Goal: Transaction & Acquisition: Register for event/course

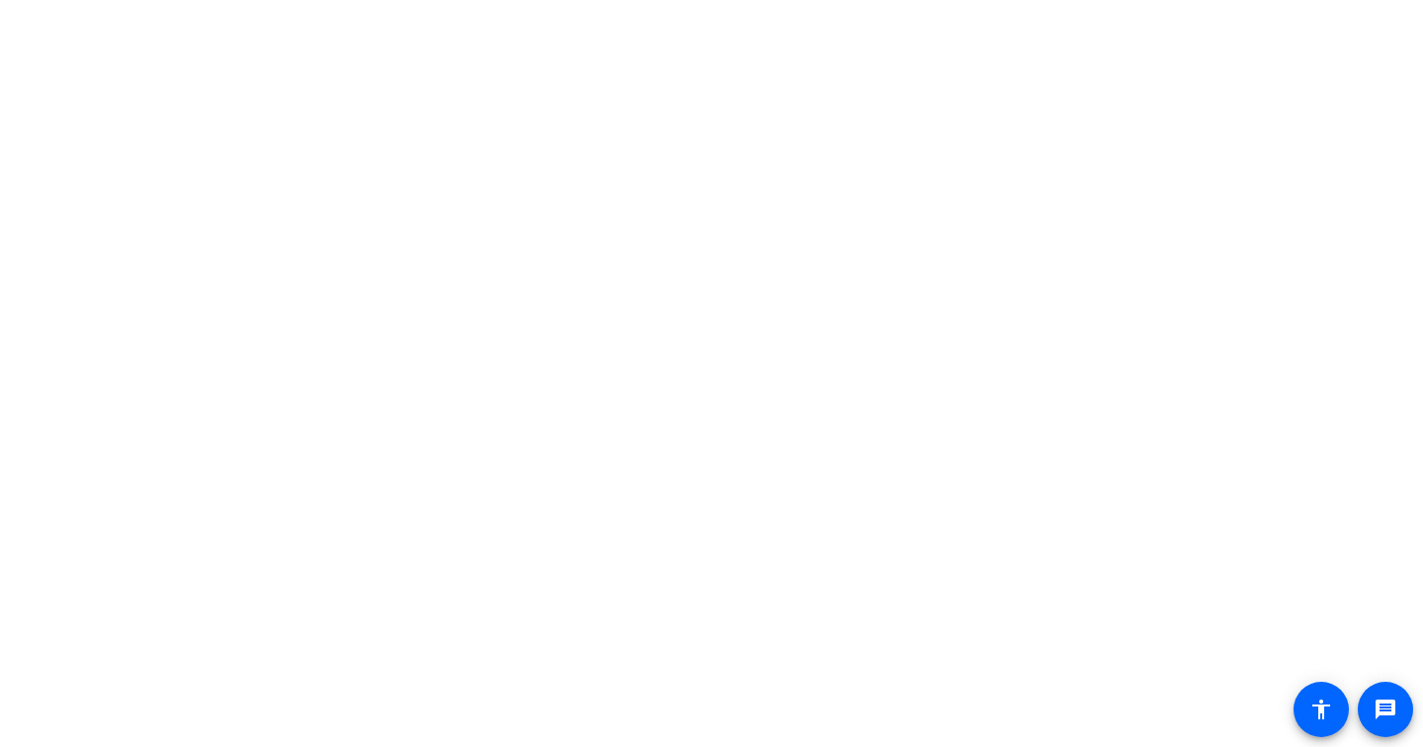
click at [710, 18] on body "Press Option+1 for screen-reader mode, Option+0 to cancel Accessibility Screen-…" at bounding box center [711, 373] width 1423 height 747
click at [156, 193] on body "Accessibility Screen-Reader Guide, Feedback, and Issue Reporting | New window m…" at bounding box center [711, 373] width 1423 height 747
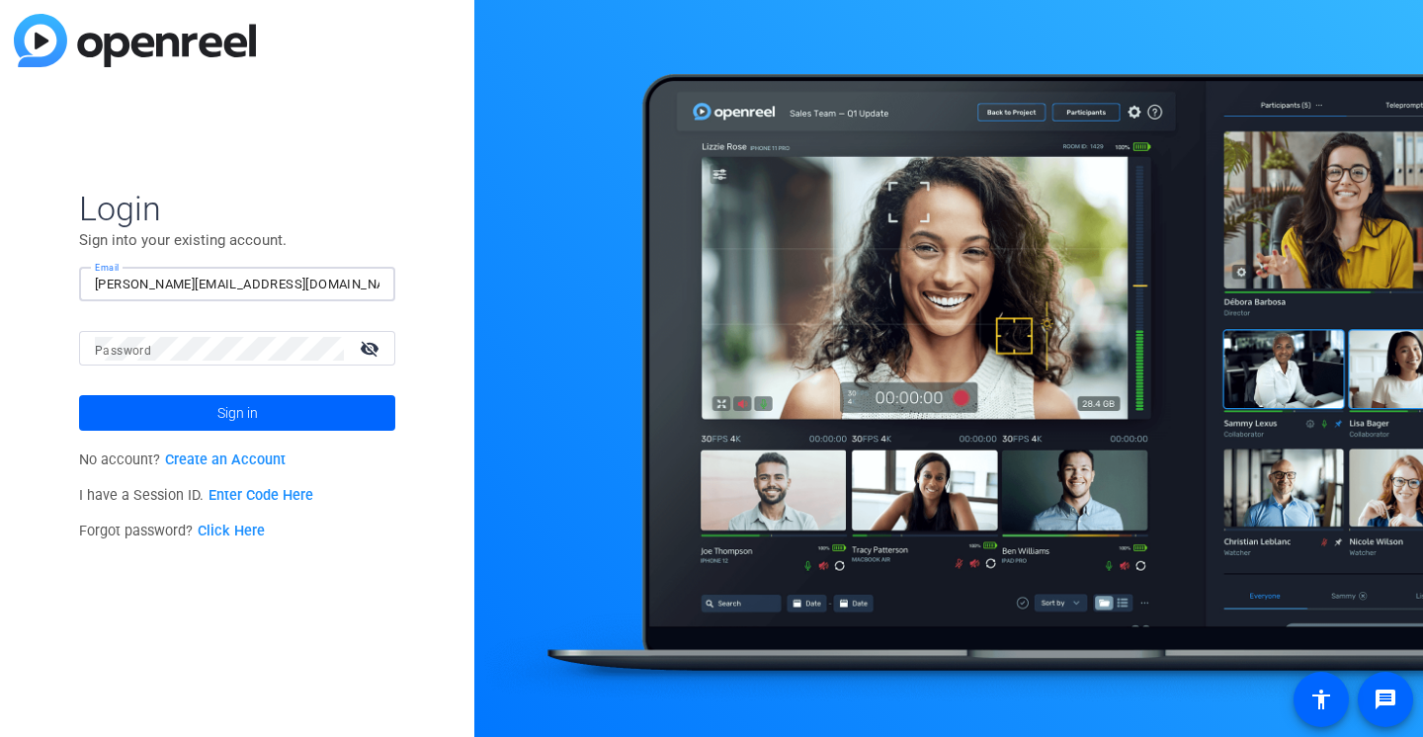
type input "[PERSON_NAME][EMAIL_ADDRESS][DOMAIN_NAME]"
click at [237, 413] on button "Sign in" at bounding box center [237, 413] width 316 height 36
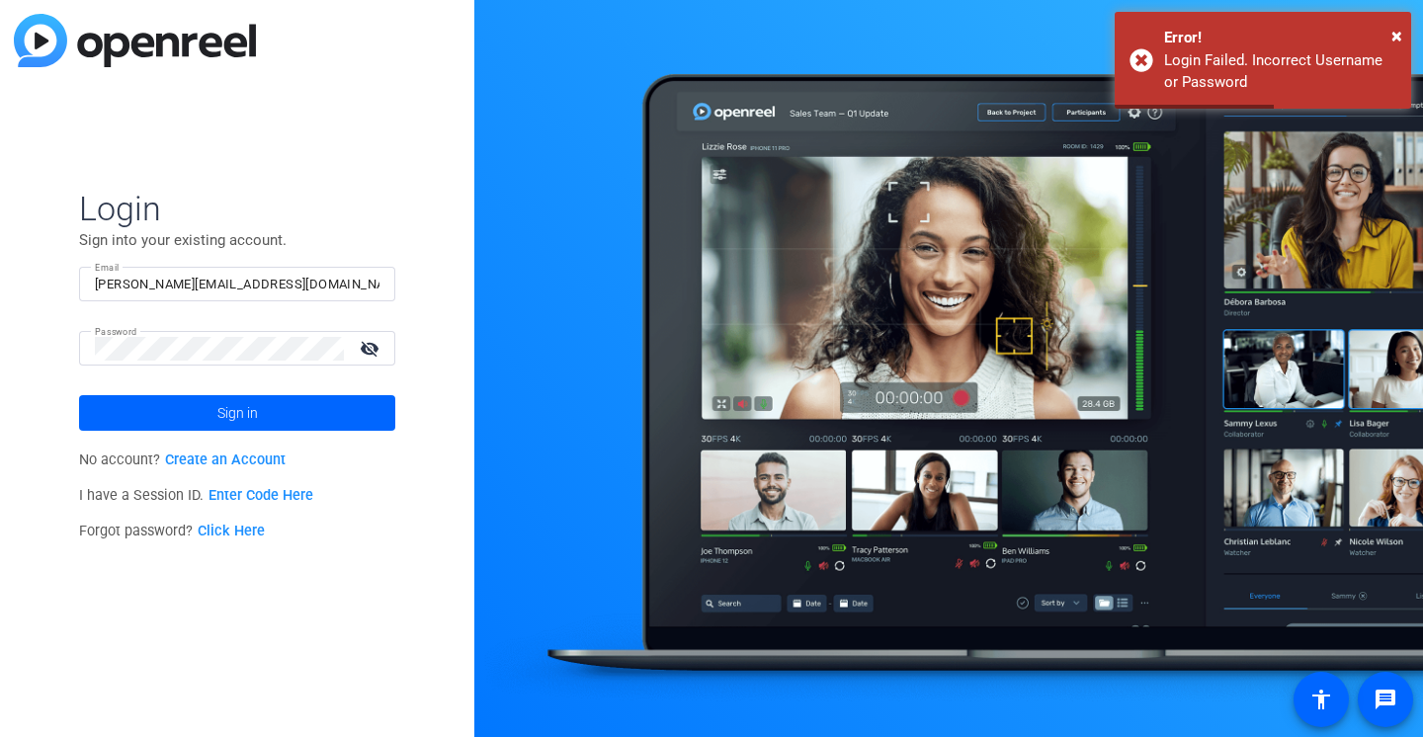
click at [242, 456] on link "Create an Account" at bounding box center [225, 460] width 121 height 17
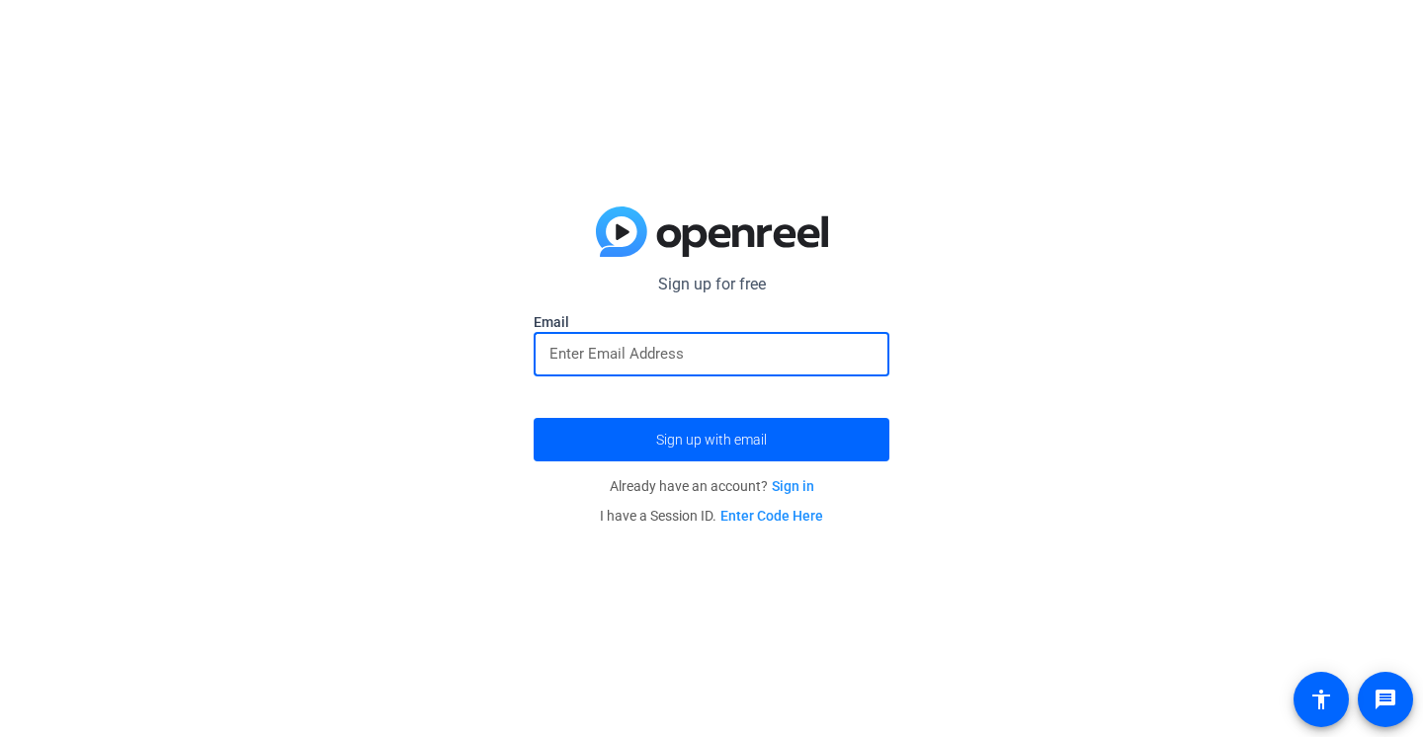
click at [615, 356] on input "email" at bounding box center [711, 354] width 324 height 24
type input "[PERSON_NAME][EMAIL_ADDRESS][DOMAIN_NAME]"
click at [711, 440] on button "Sign up with email" at bounding box center [712, 439] width 356 height 43
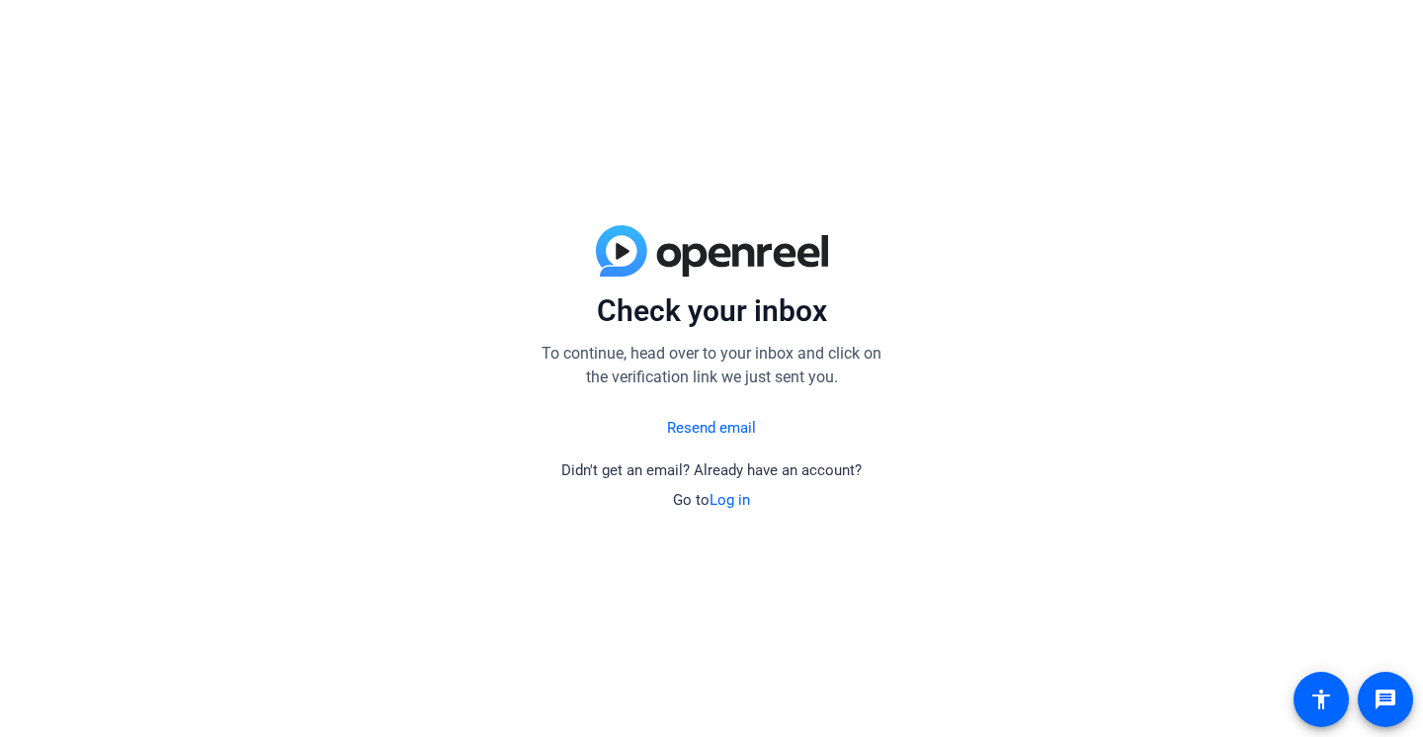
click at [699, 429] on link "Resend email" at bounding box center [711, 428] width 89 height 23
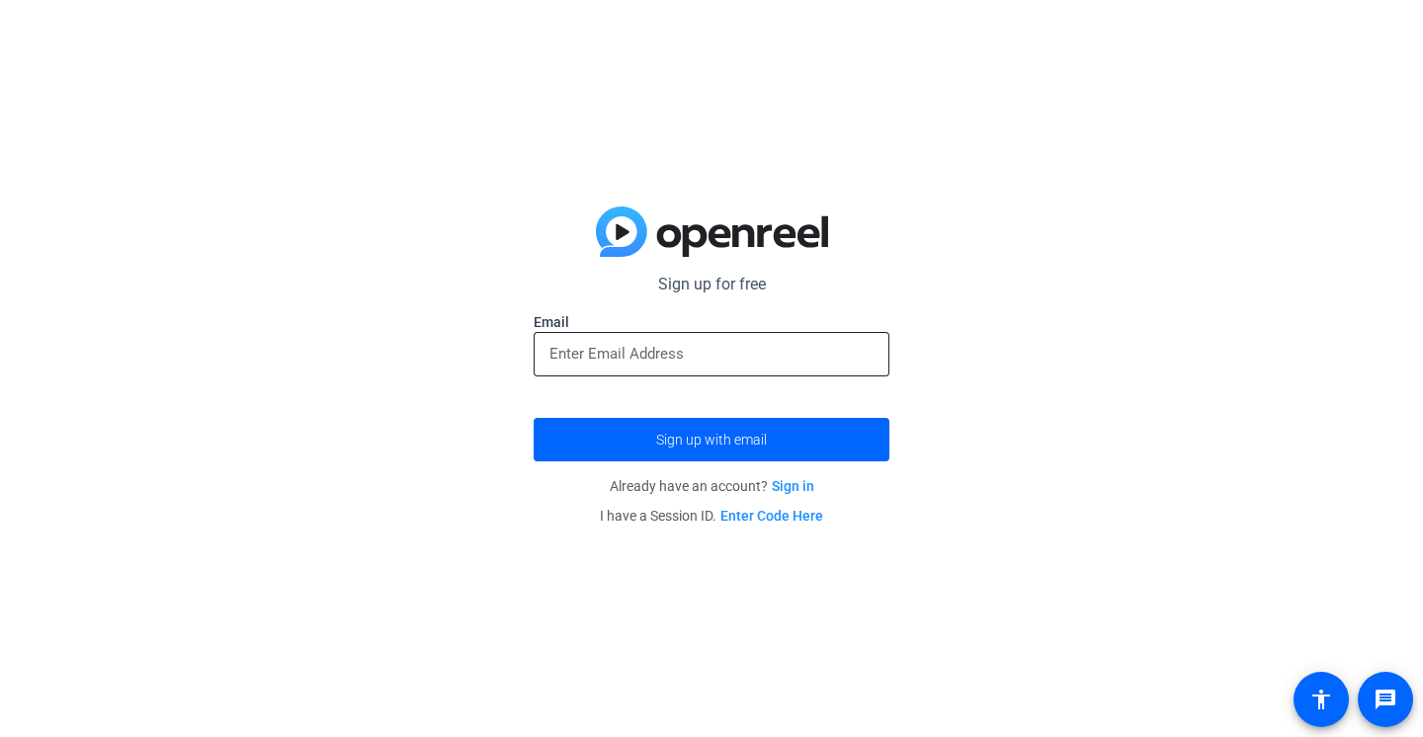
click at [626, 342] on input "email" at bounding box center [711, 354] width 324 height 24
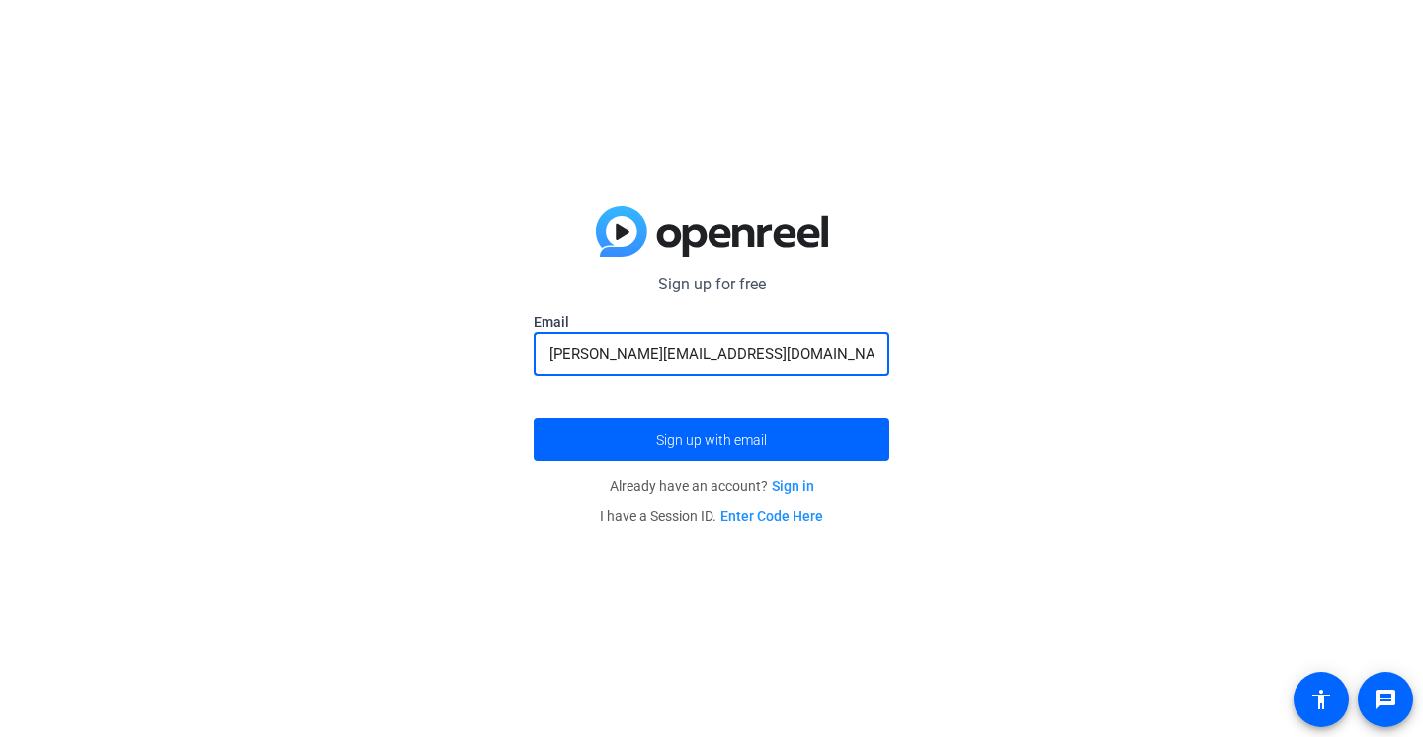
type input "[PERSON_NAME][EMAIL_ADDRESS][DOMAIN_NAME]"
click at [711, 440] on button "Sign up with email" at bounding box center [712, 439] width 356 height 43
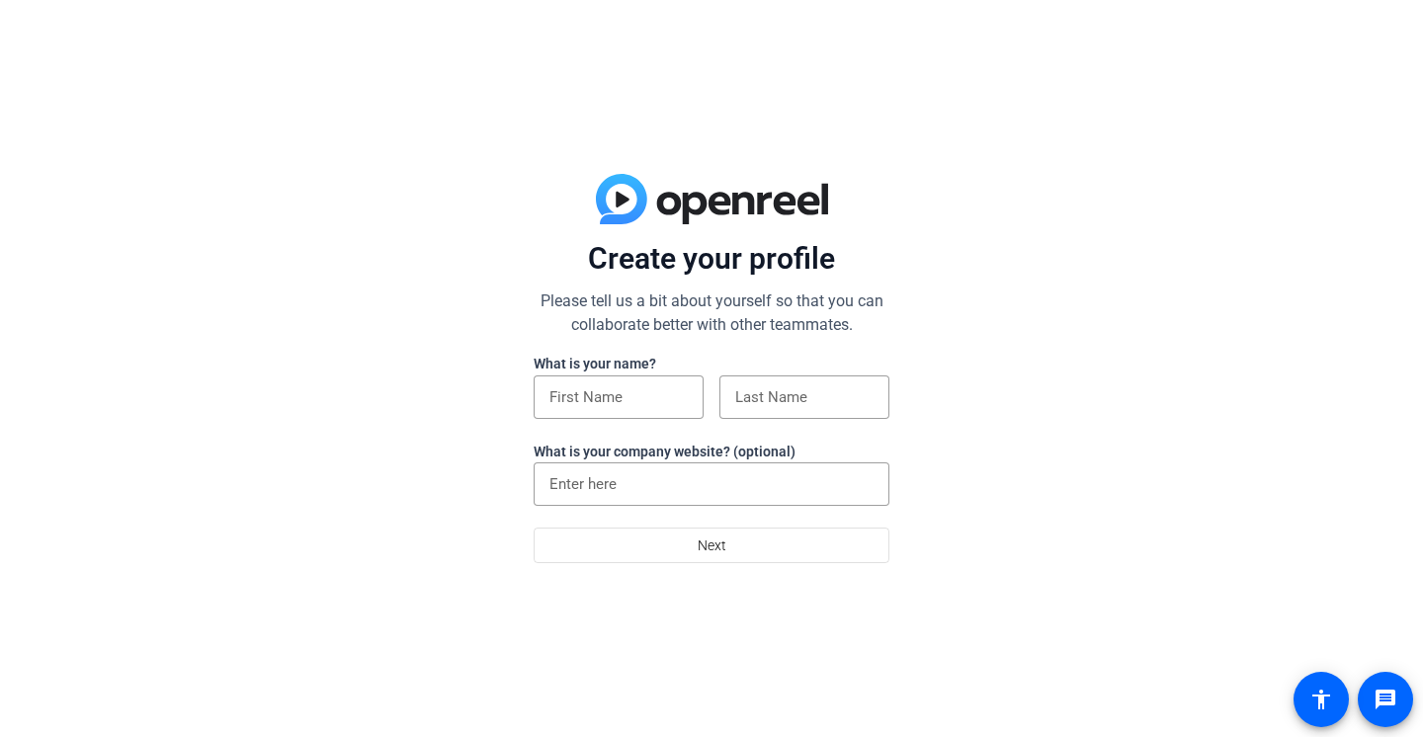
click at [577, 419] on div at bounding box center [619, 430] width 170 height 22
type input "[PERSON_NAME]"
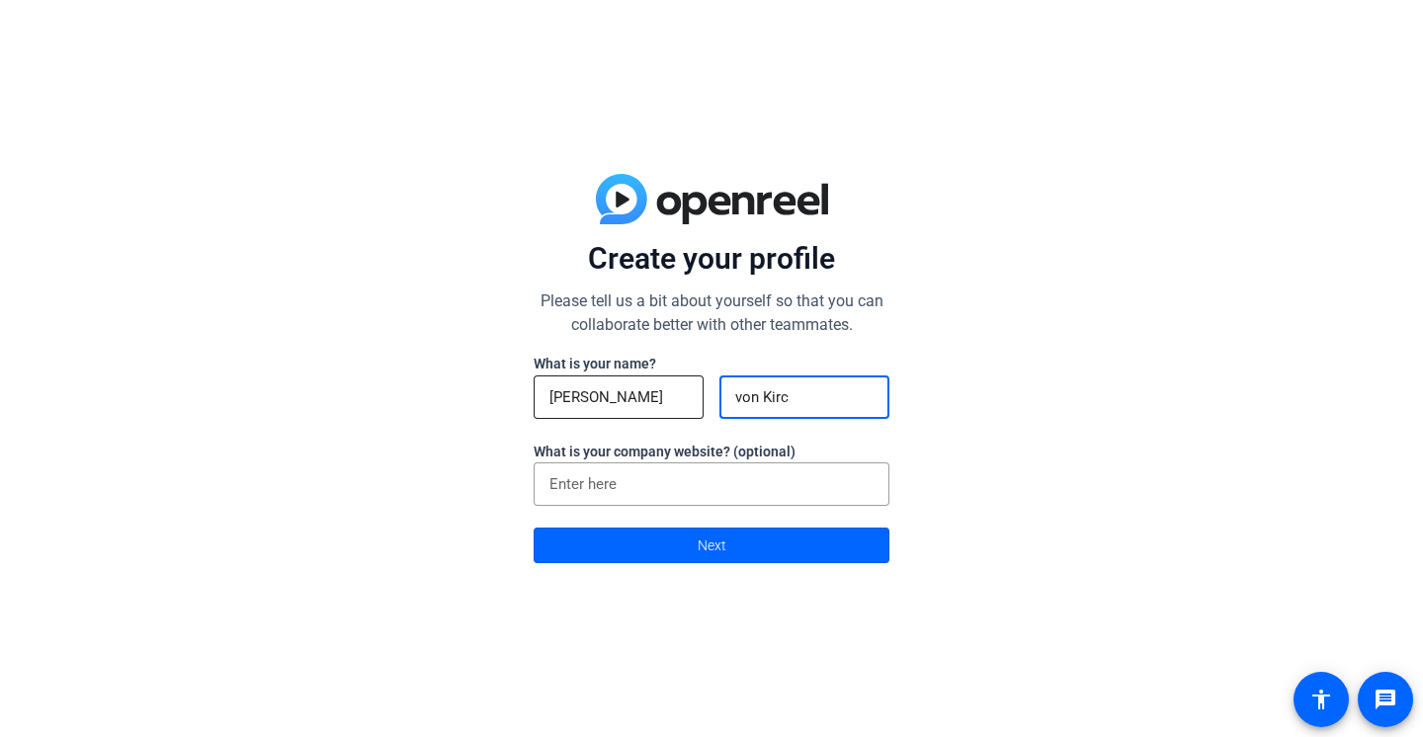
type input "[PERSON_NAME]"
type input "von [PERSON_NAME]"
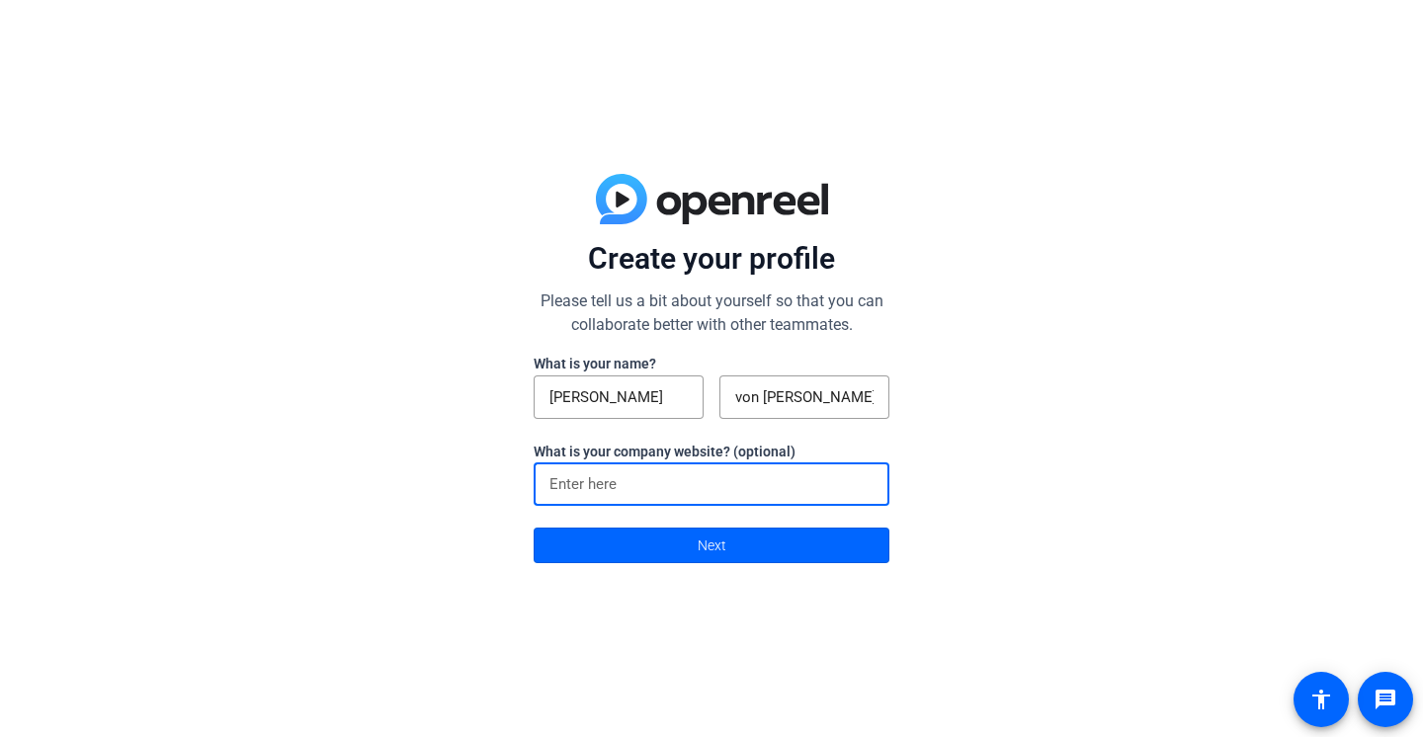
type input "P"
click at [749, 553] on span at bounding box center [711, 545] width 354 height 47
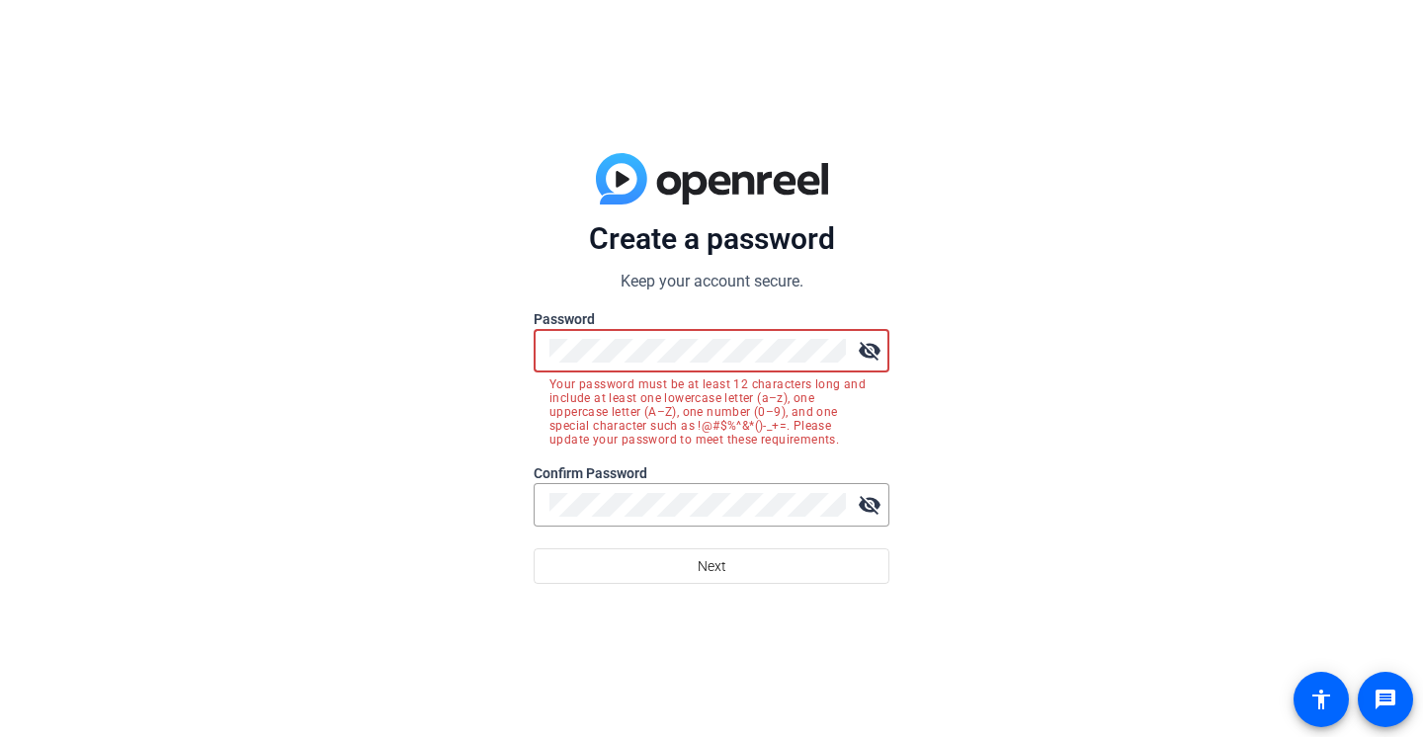
click at [354, 344] on div "Create a password Keep your account secure. Password visibility_off Your passwo…" at bounding box center [711, 368] width 1423 height 737
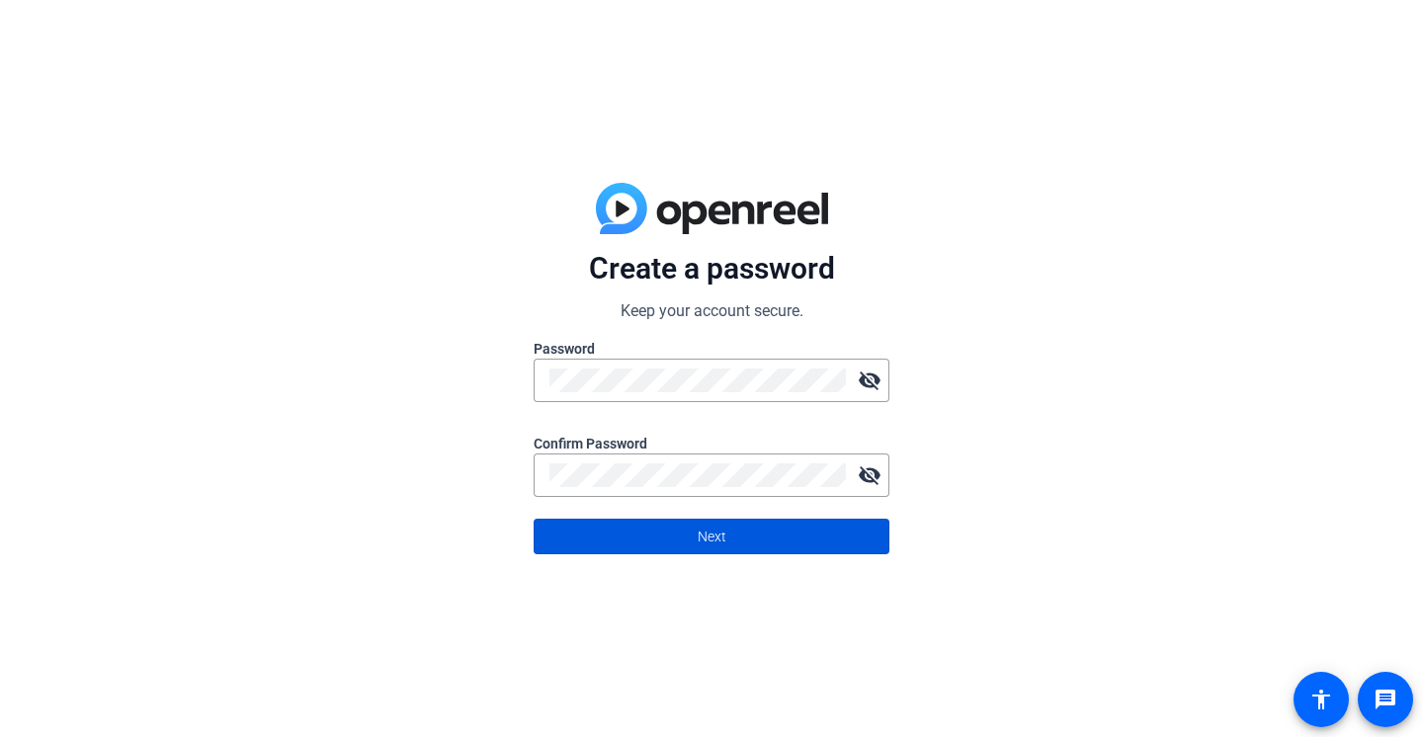
click at [726, 534] on span at bounding box center [711, 536] width 354 height 47
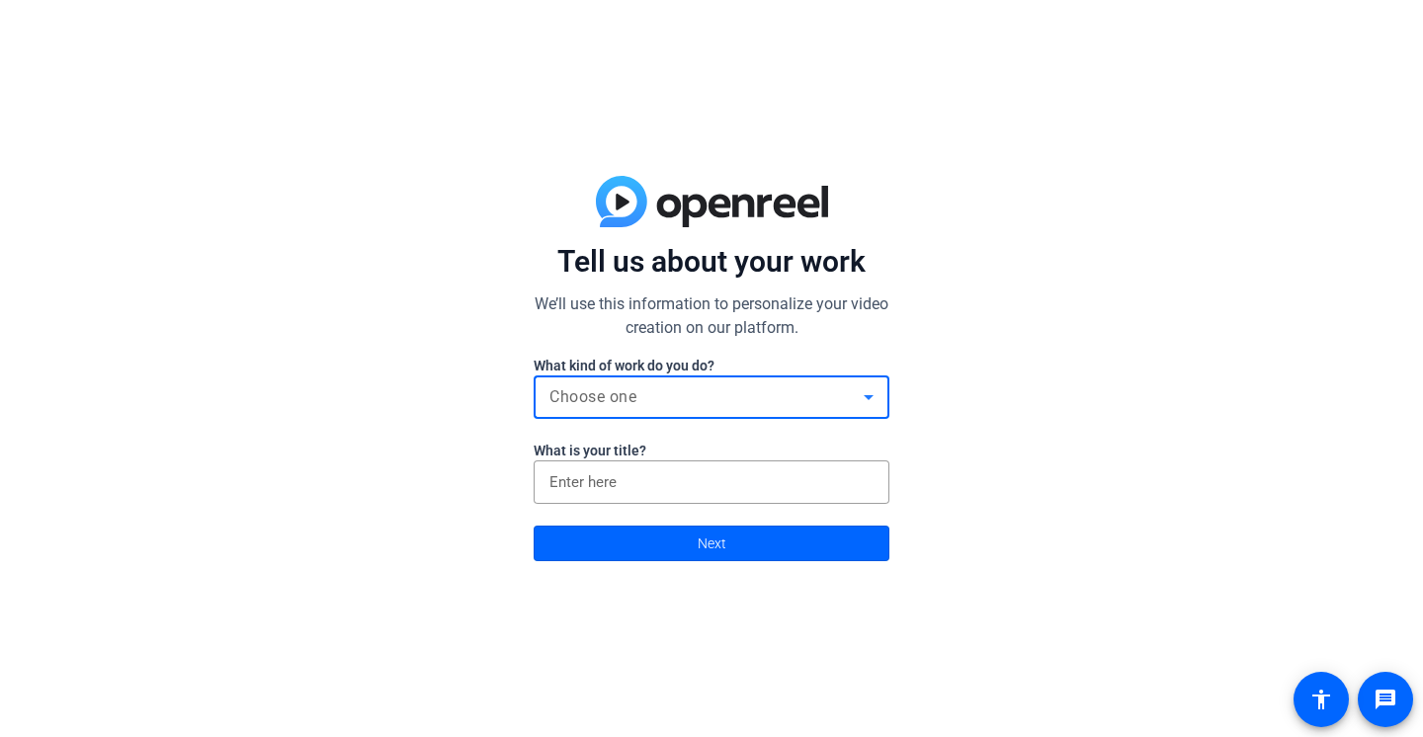
click at [689, 393] on div "Choose one" at bounding box center [706, 397] width 314 height 24
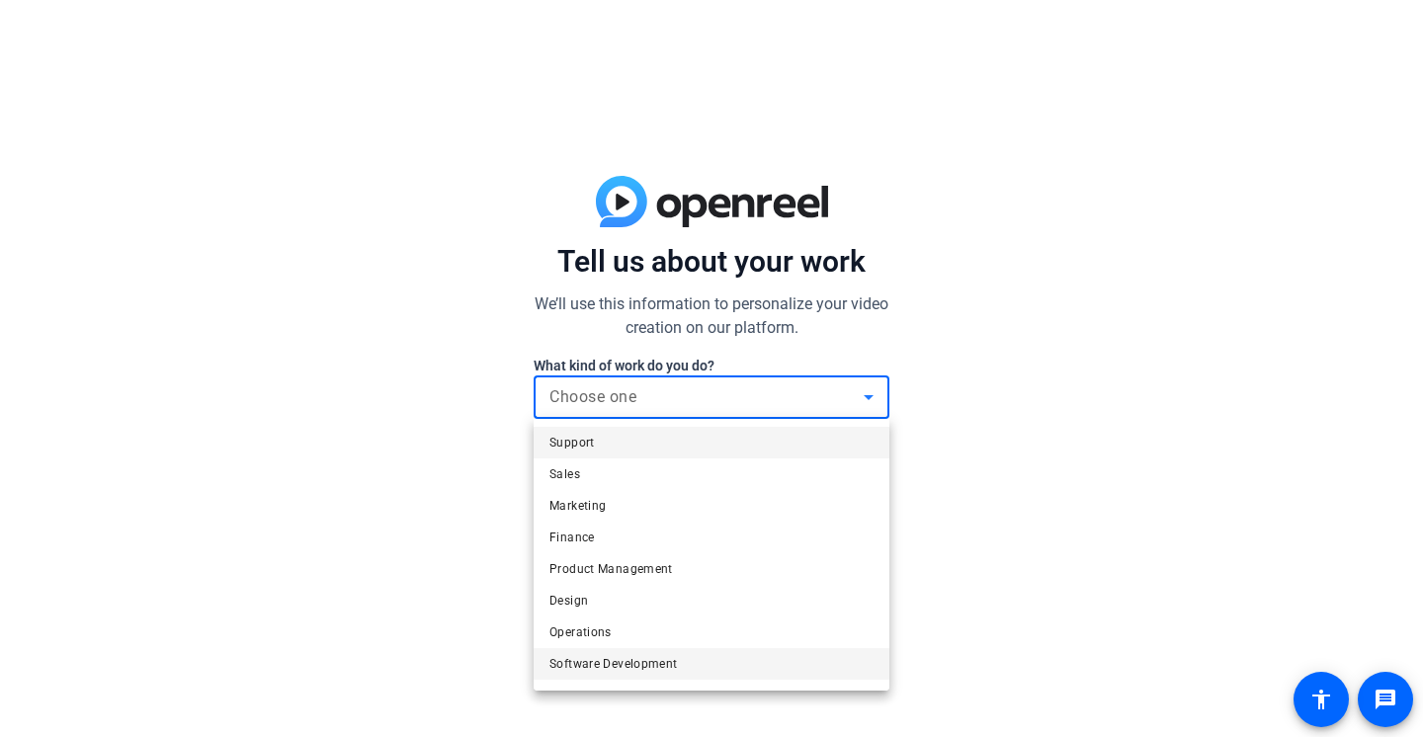
click at [629, 653] on span "Software Development" at bounding box center [613, 664] width 128 height 24
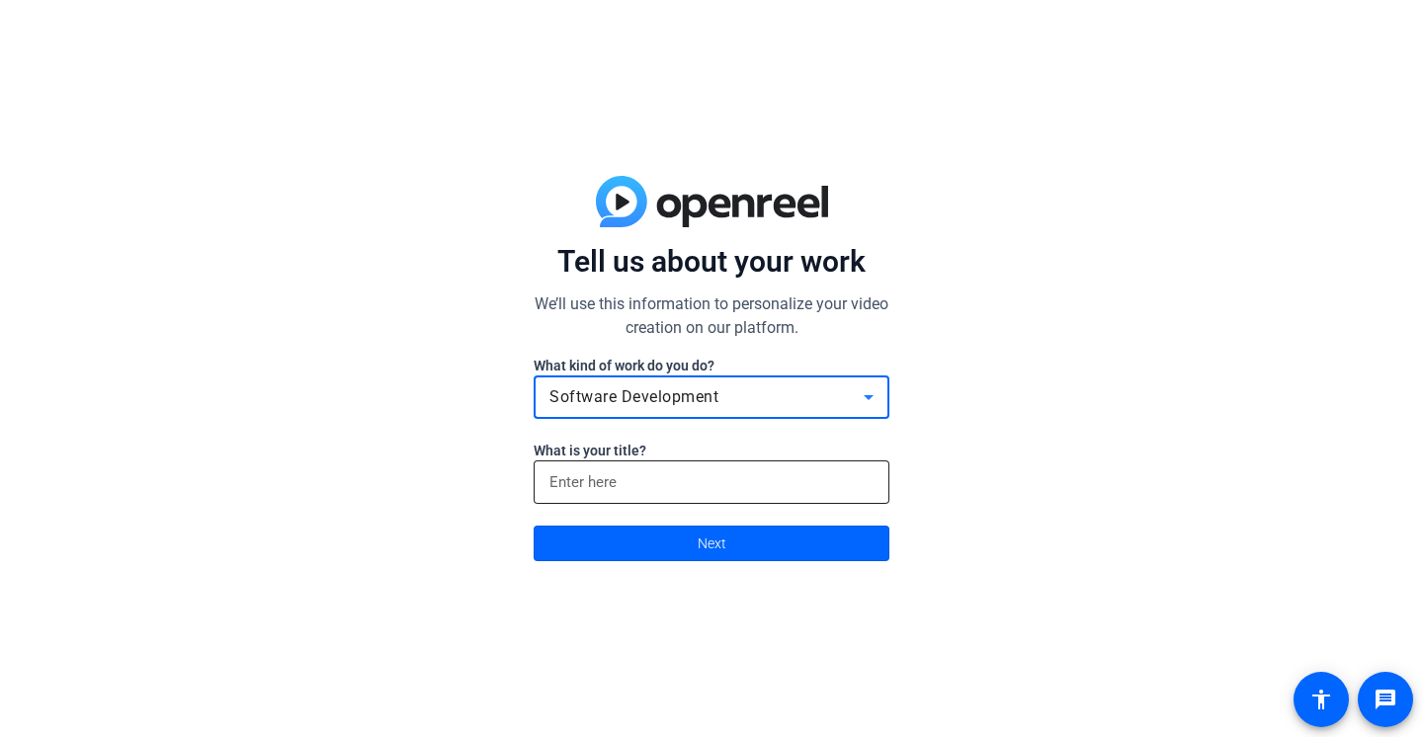
click at [655, 472] on input at bounding box center [711, 482] width 324 height 24
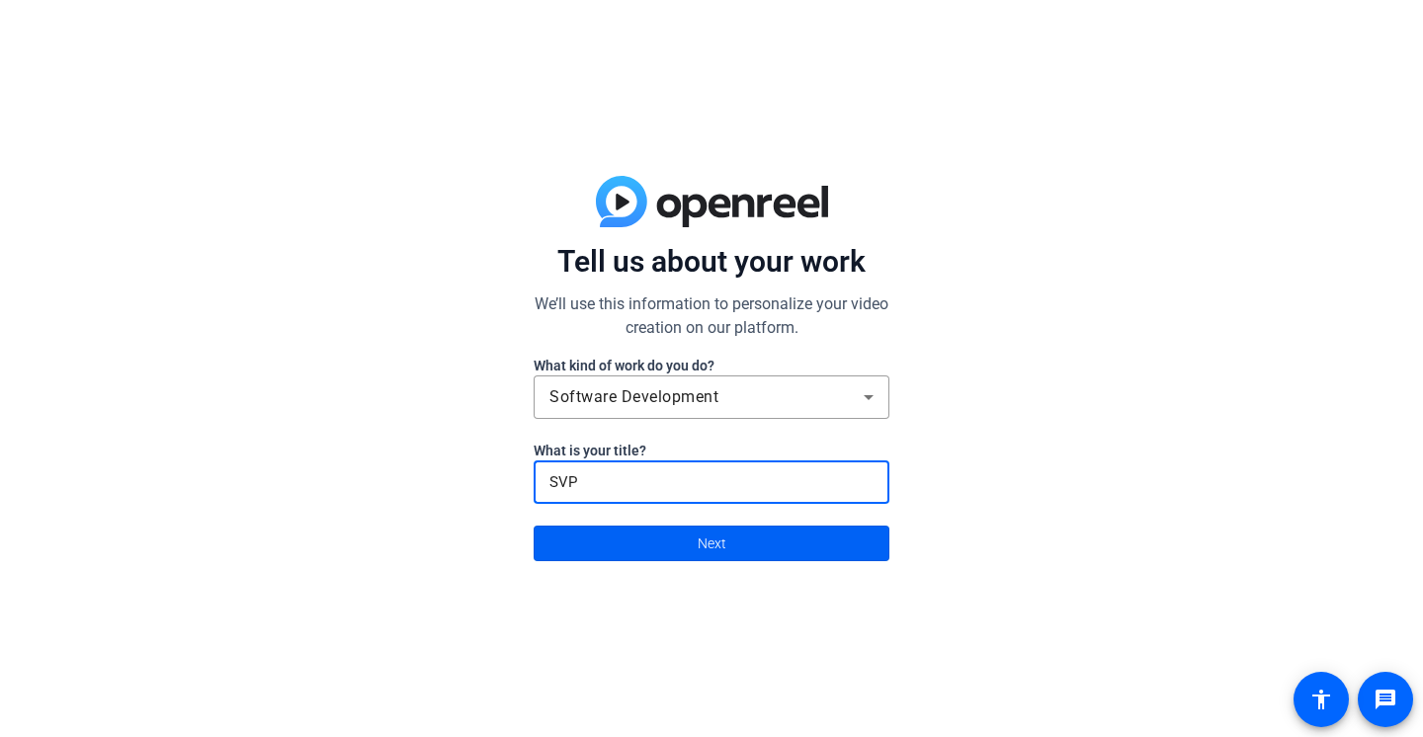
type input "SVP"
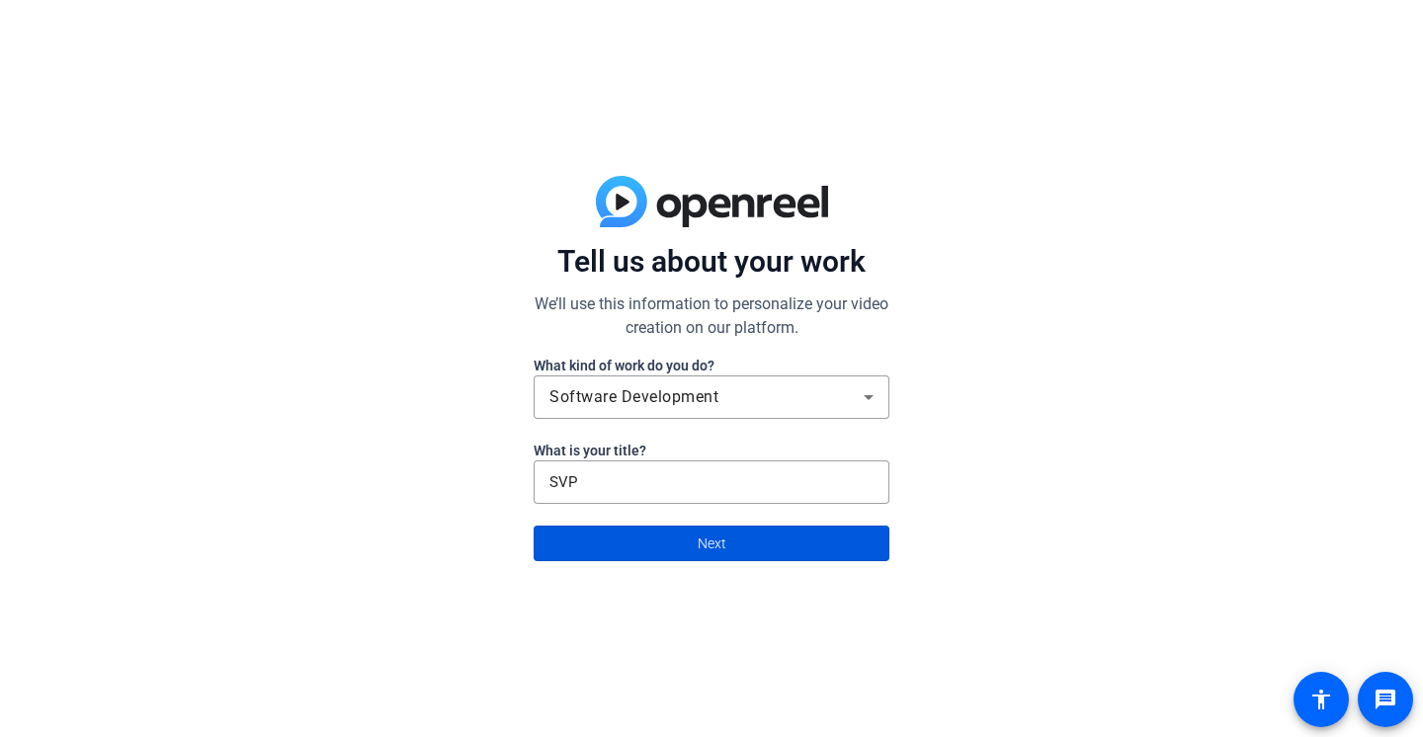
click at [760, 542] on span at bounding box center [711, 543] width 354 height 47
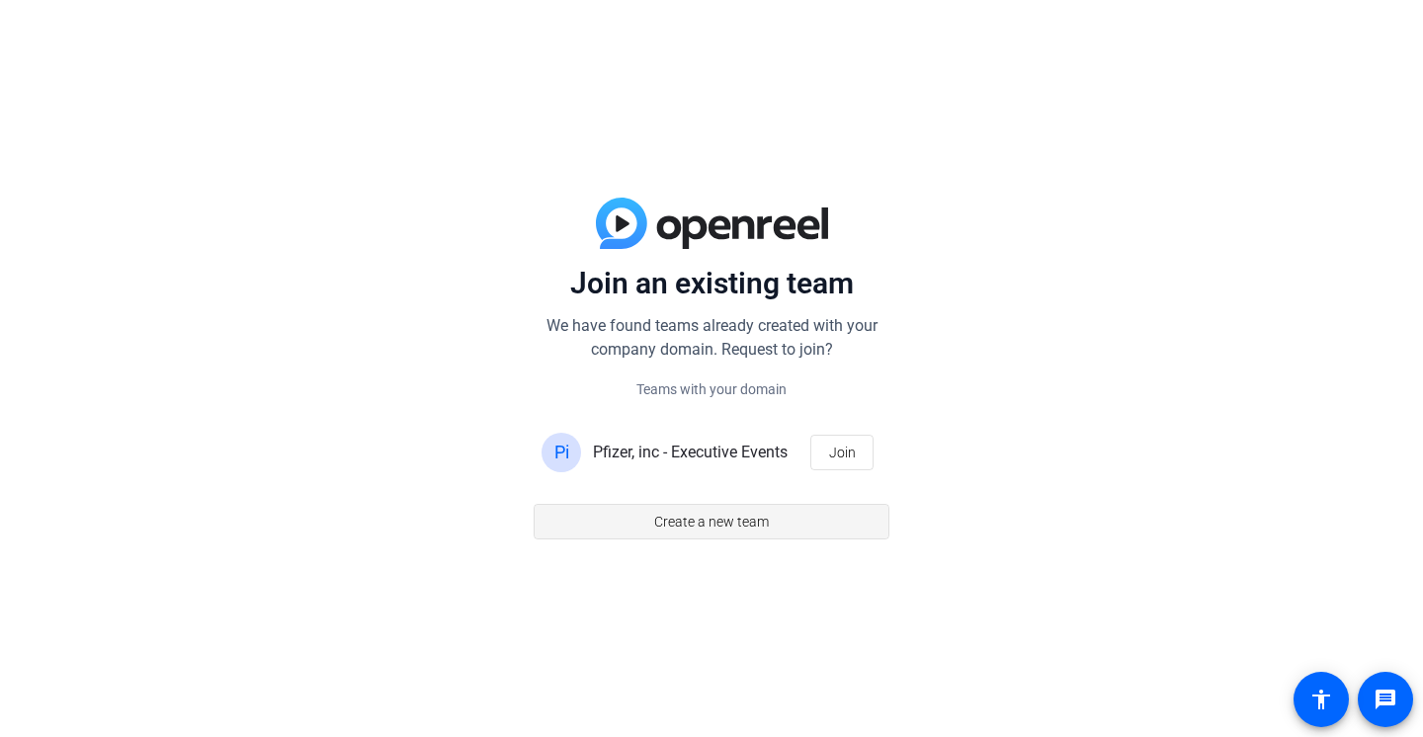
drag, startPoint x: 839, startPoint y: 453, endPoint x: 852, endPoint y: 504, distance: 52.0
click at [852, 504] on div "Join an existing team We have found teams already created with your company dom…" at bounding box center [712, 402] width 356 height 275
click at [833, 451] on span "Join" at bounding box center [842, 453] width 27 height 38
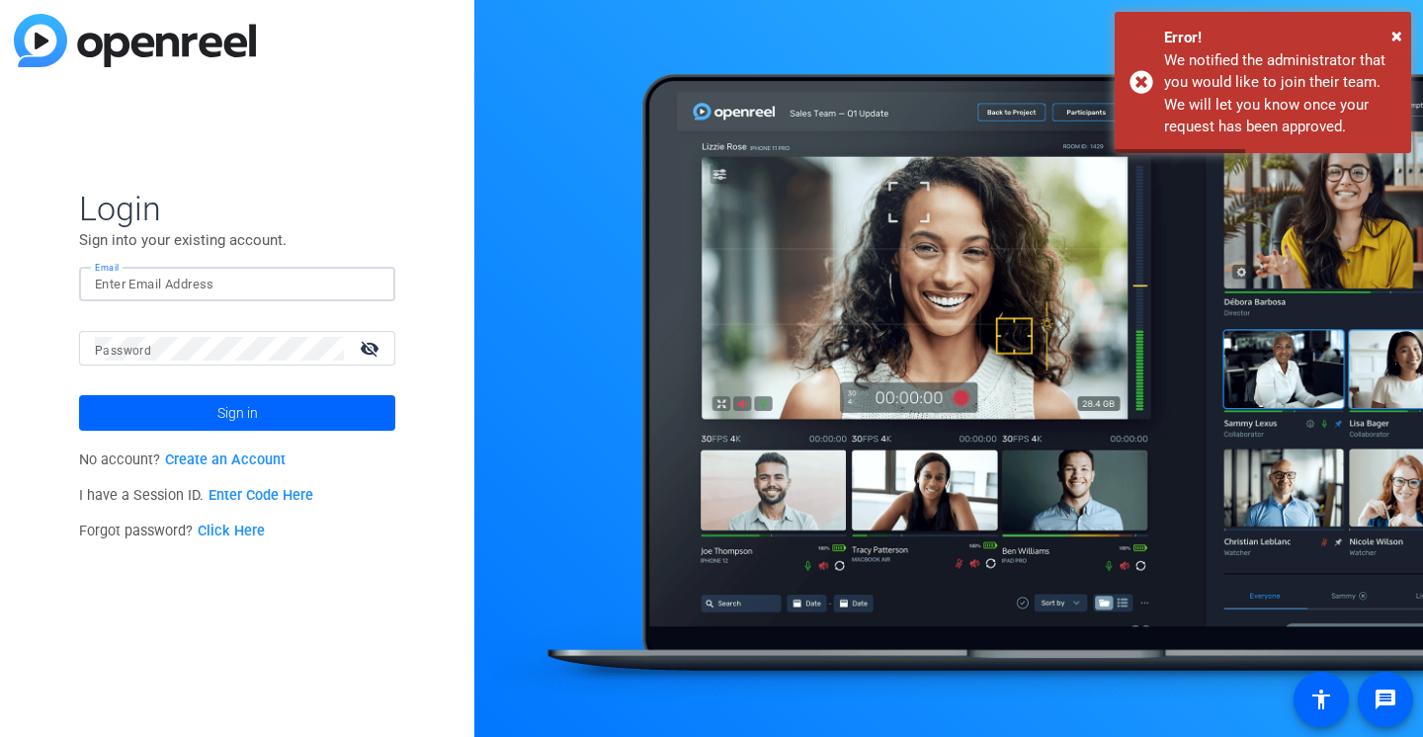
type input "[PERSON_NAME][EMAIL_ADDRESS][DOMAIN_NAME]"
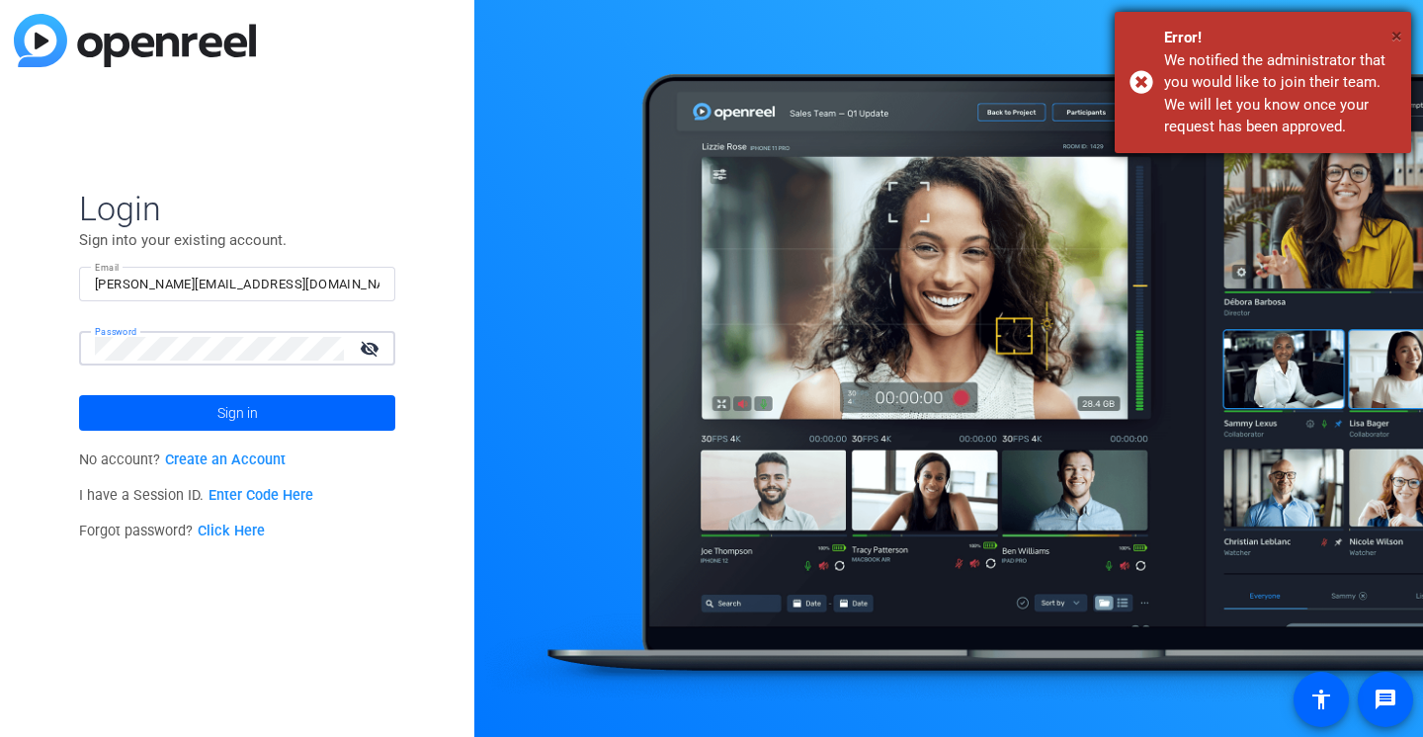
click at [1397, 34] on span "×" at bounding box center [1396, 36] width 11 height 24
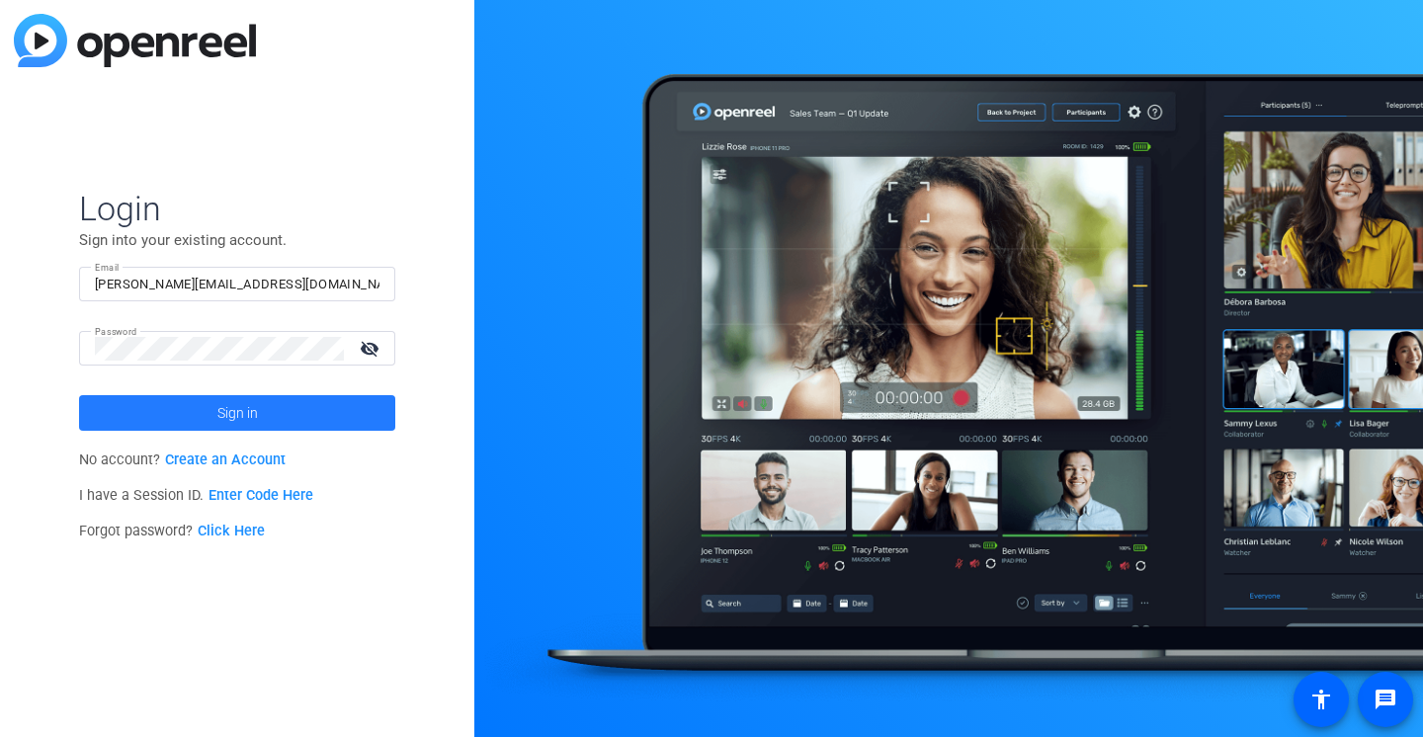
click at [264, 410] on span at bounding box center [237, 412] width 316 height 47
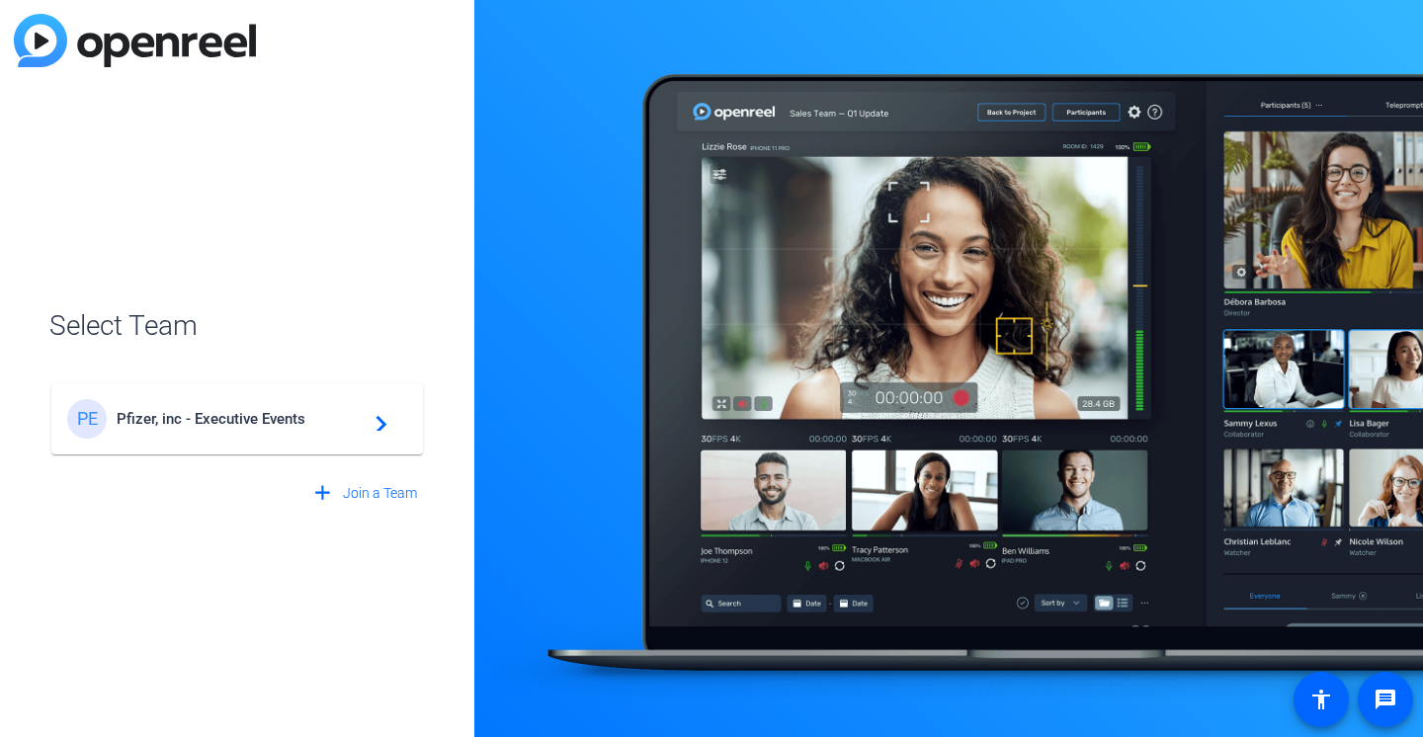
click at [60, 36] on img at bounding box center [135, 40] width 242 height 53
click at [45, 36] on img at bounding box center [135, 40] width 242 height 53
click at [209, 415] on span "Pfizer, inc - Executive Events" at bounding box center [240, 419] width 247 height 18
click at [182, 432] on div "PE Pfizer, inc - Executive Events navigate_next" at bounding box center [237, 419] width 340 height 40
click at [382, 497] on span "Join a Team" at bounding box center [380, 493] width 74 height 21
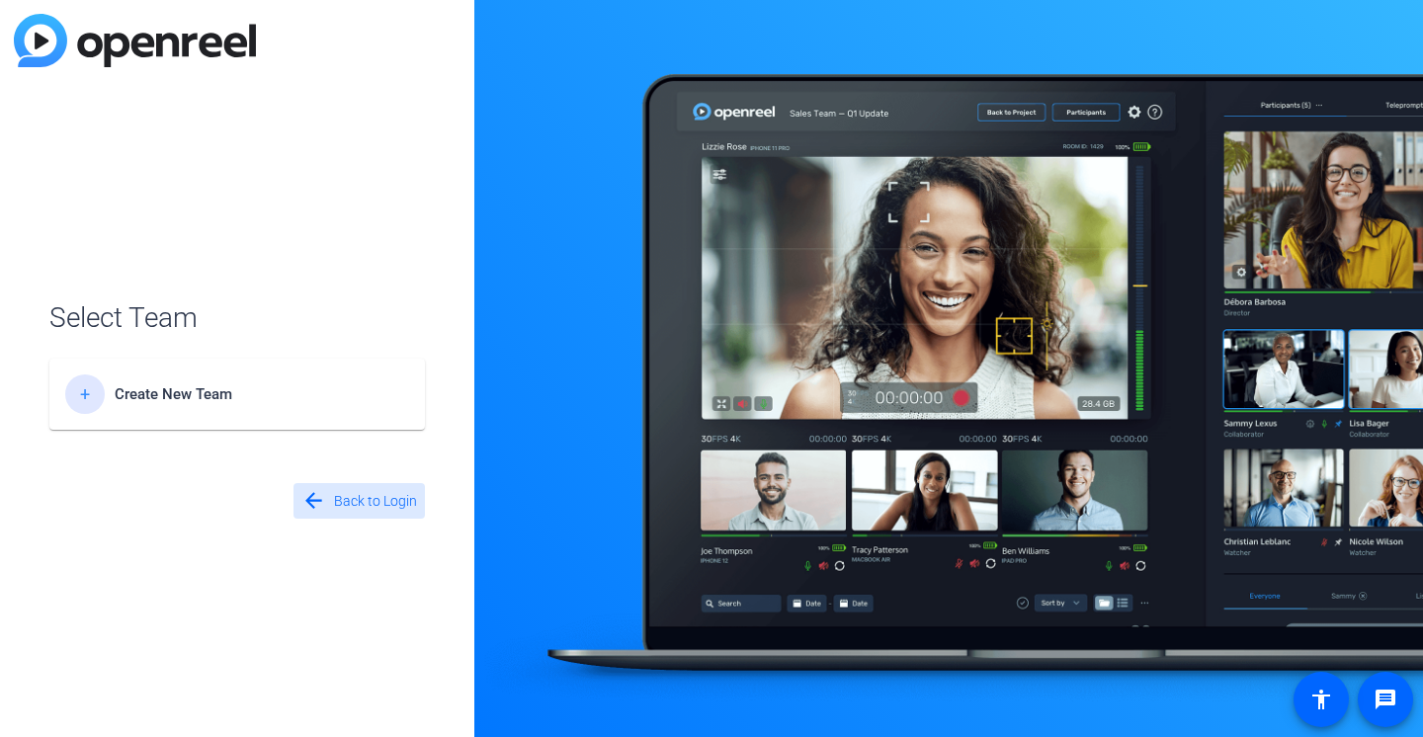
click at [367, 496] on span "Back to Login" at bounding box center [375, 501] width 83 height 21
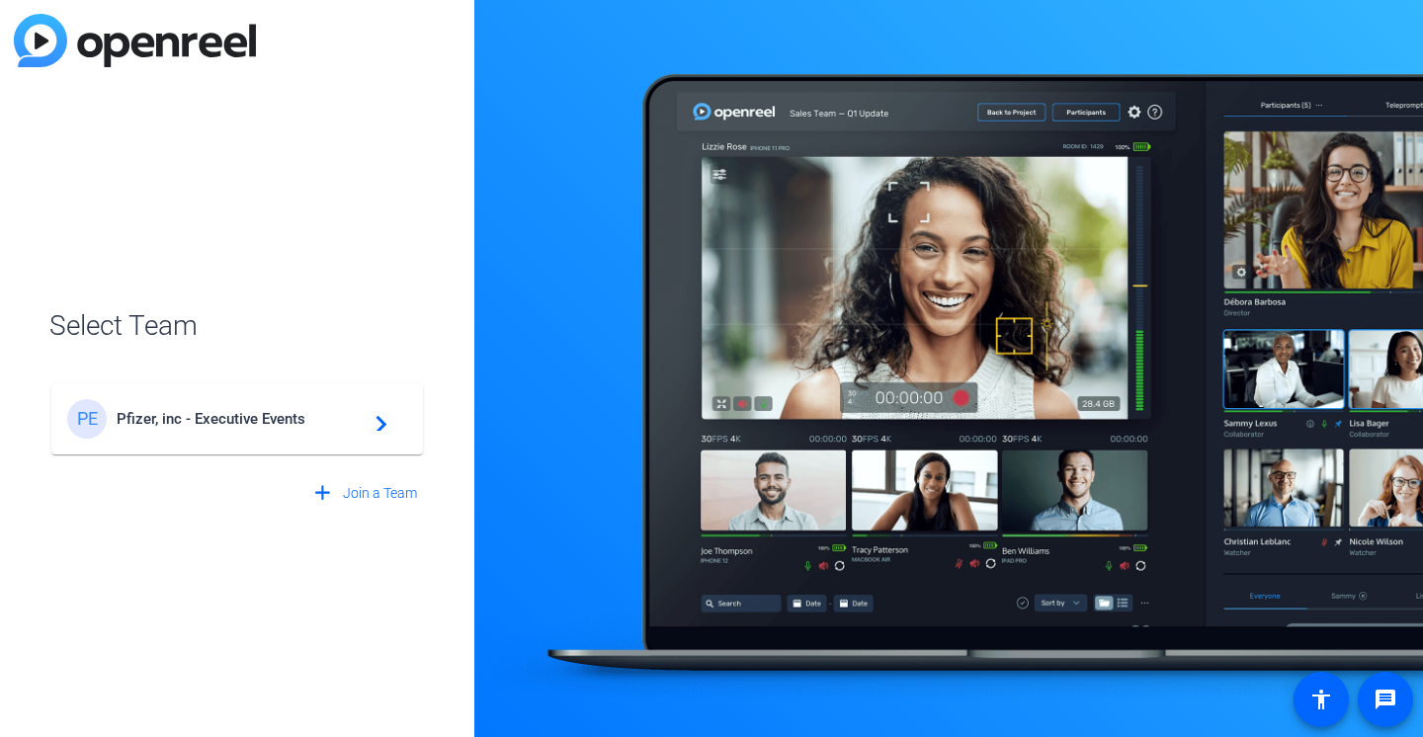
click at [252, 416] on span "Pfizer, inc - Executive Events" at bounding box center [240, 419] width 247 height 18
